Goal: Find specific page/section: Find specific page/section

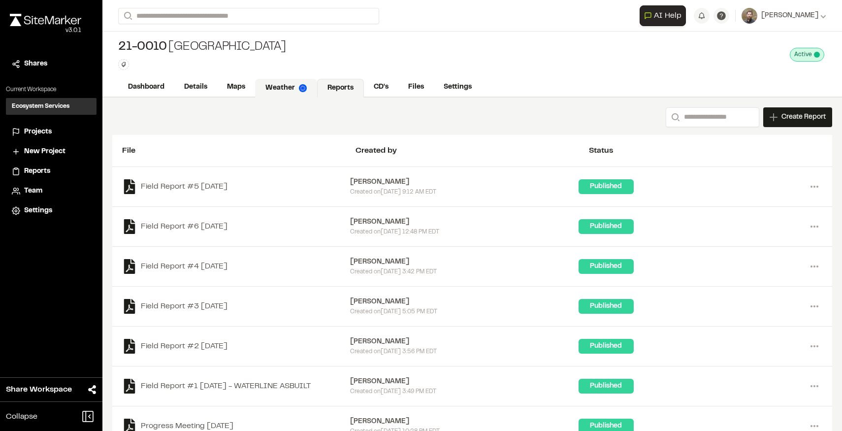
click at [284, 86] on link "Weather" at bounding box center [286, 88] width 62 height 19
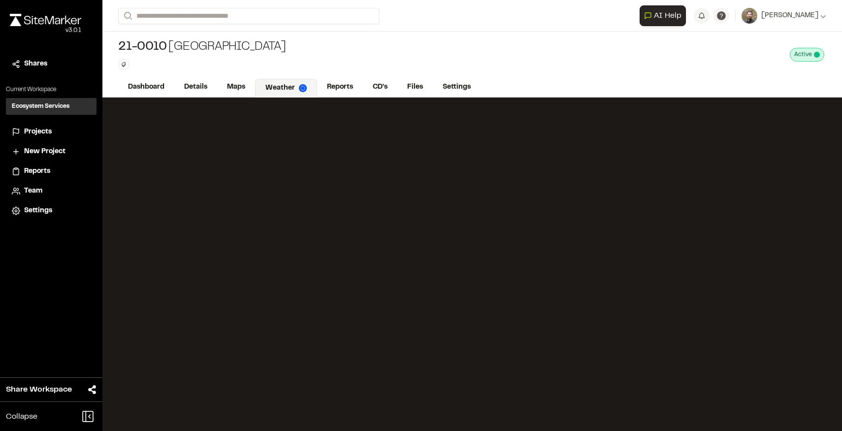
click at [49, 133] on span "Projects" at bounding box center [38, 132] width 28 height 11
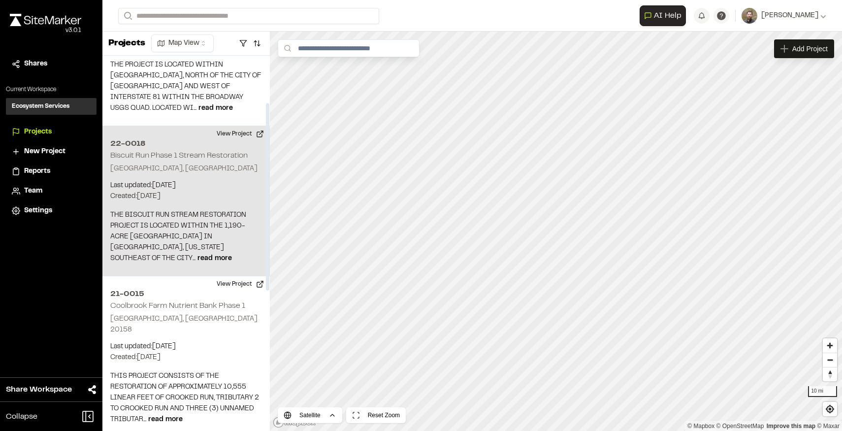
scroll to position [95, 0]
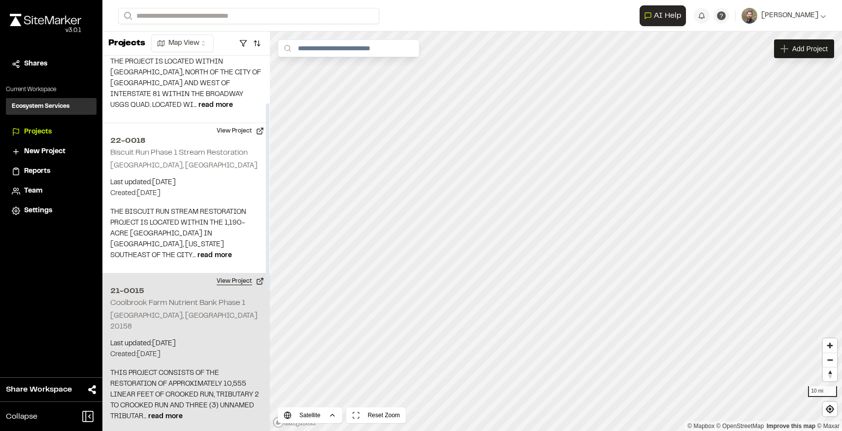
click at [232, 273] on button "View Project" at bounding box center [240, 281] width 59 height 16
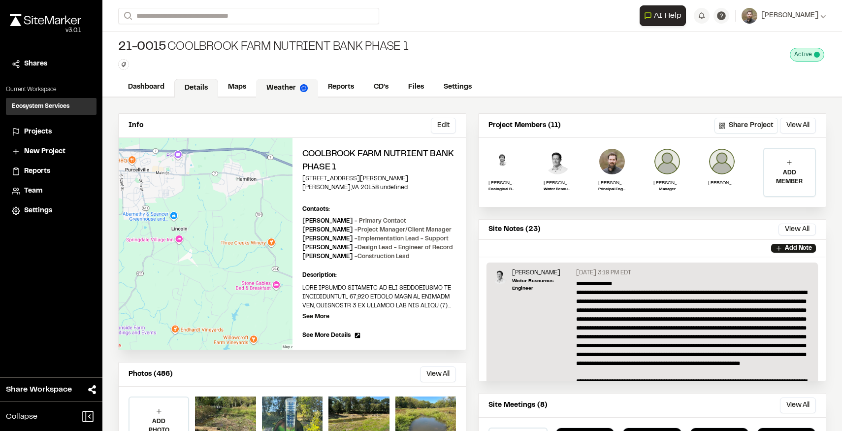
click at [278, 84] on link "Weather" at bounding box center [287, 88] width 62 height 19
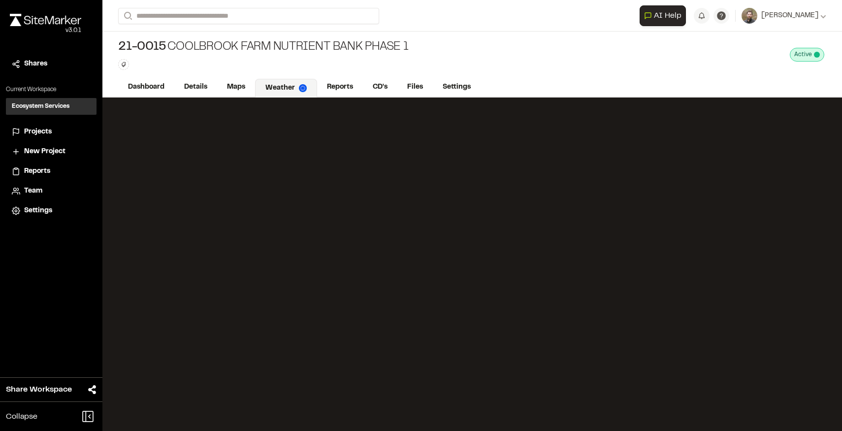
click at [497, 70] on div "21-0015 Coolbrook Farm Nutrient Bank Phase 1 Type Enter or comma to add tag. Ac…" at bounding box center [472, 55] width 740 height 46
click at [466, 56] on div "21-0015 Coolbrook Farm Nutrient Bank Phase 1 Type Enter or comma to add tag. Ac…" at bounding box center [472, 55] width 740 height 46
click at [464, 55] on div "21-0015 Coolbrook Farm Nutrient Bank Phase 1 Type Enter or comma to add tag. Ac…" at bounding box center [472, 55] width 740 height 46
click at [516, 75] on div "21-0015 Coolbrook Farm Nutrient Bank Phase 1 Type Enter or comma to add tag. Ac…" at bounding box center [472, 55] width 740 height 46
click at [546, 73] on div "21-0015 Coolbrook Farm Nutrient Bank Phase 1 Type Enter or comma to add tag. Ac…" at bounding box center [472, 55] width 740 height 46
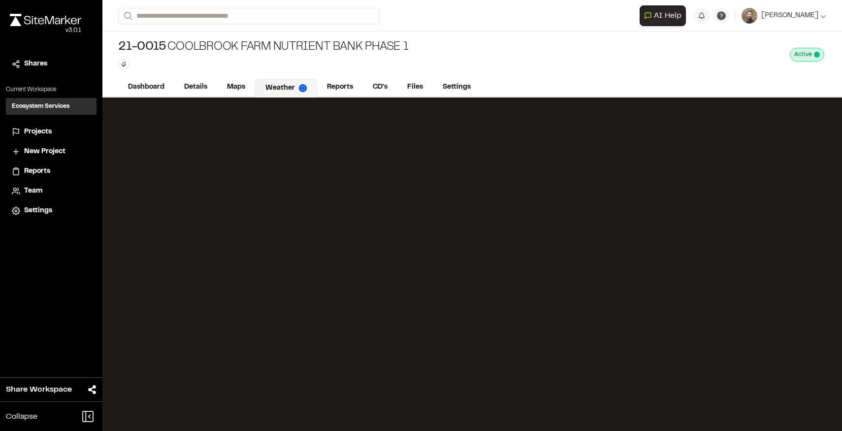
click at [579, 70] on div "21-0015 Coolbrook Farm Nutrient Bank Phase 1 Type Enter or comma to add tag. Ac…" at bounding box center [472, 55] width 740 height 46
click at [585, 53] on div "21-0015 Coolbrook Farm Nutrient Bank Phase 1 Type Enter or comma to add tag. Ac…" at bounding box center [472, 55] width 740 height 46
click at [565, 65] on div "21-0015 Coolbrook Farm Nutrient Bank Phase 1 Type Enter or comma to add tag. Ac…" at bounding box center [472, 55] width 740 height 46
click at [555, 50] on div "21-0015 Coolbrook Farm Nutrient Bank Phase 1 Type Enter or comma to add tag. Ac…" at bounding box center [472, 55] width 740 height 46
click at [579, 62] on div "21-0015 Coolbrook Farm Nutrient Bank Phase 1 Type Enter or comma to add tag. Ac…" at bounding box center [472, 55] width 740 height 46
